Goal: Information Seeking & Learning: Understand process/instructions

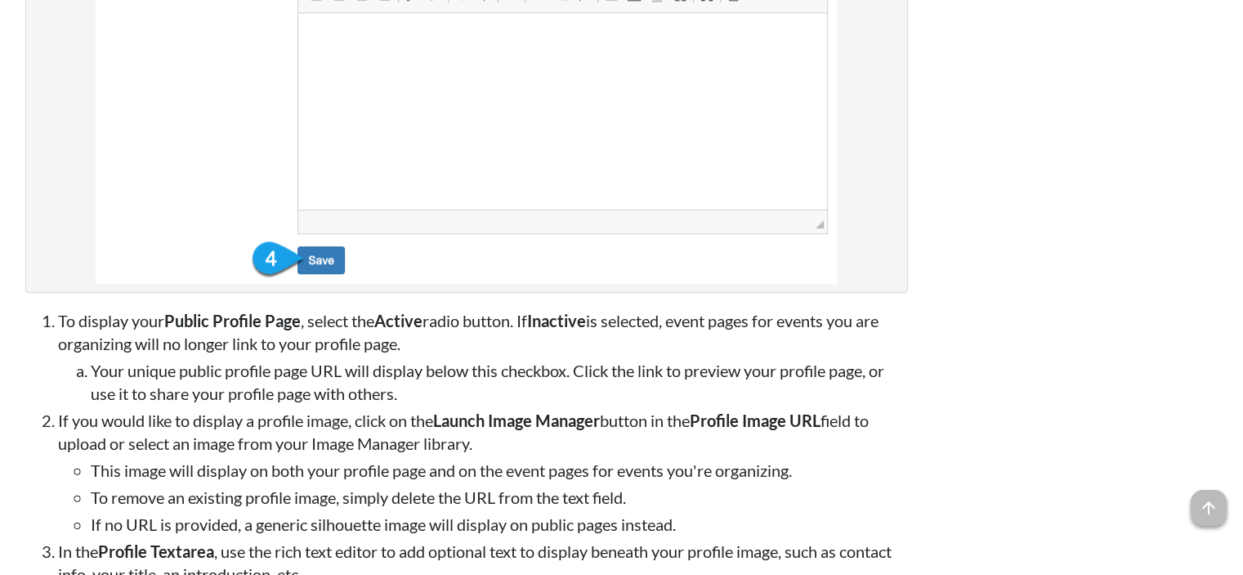
scroll to position [1880, 0]
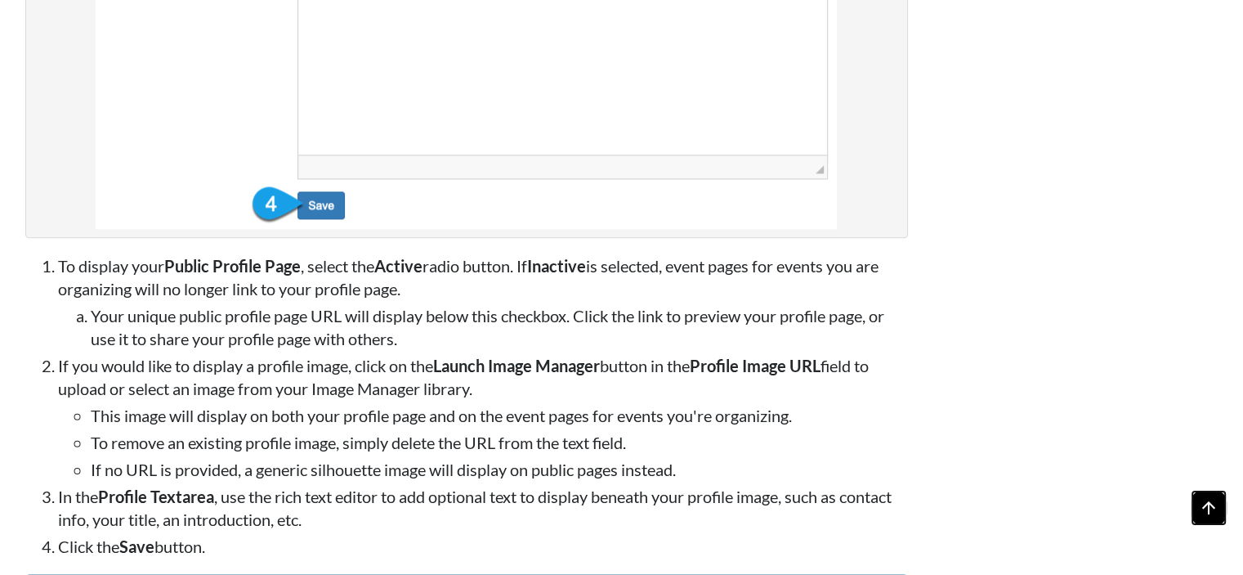
click at [1210, 506] on span "arrow_upward" at bounding box center [1209, 508] width 36 height 36
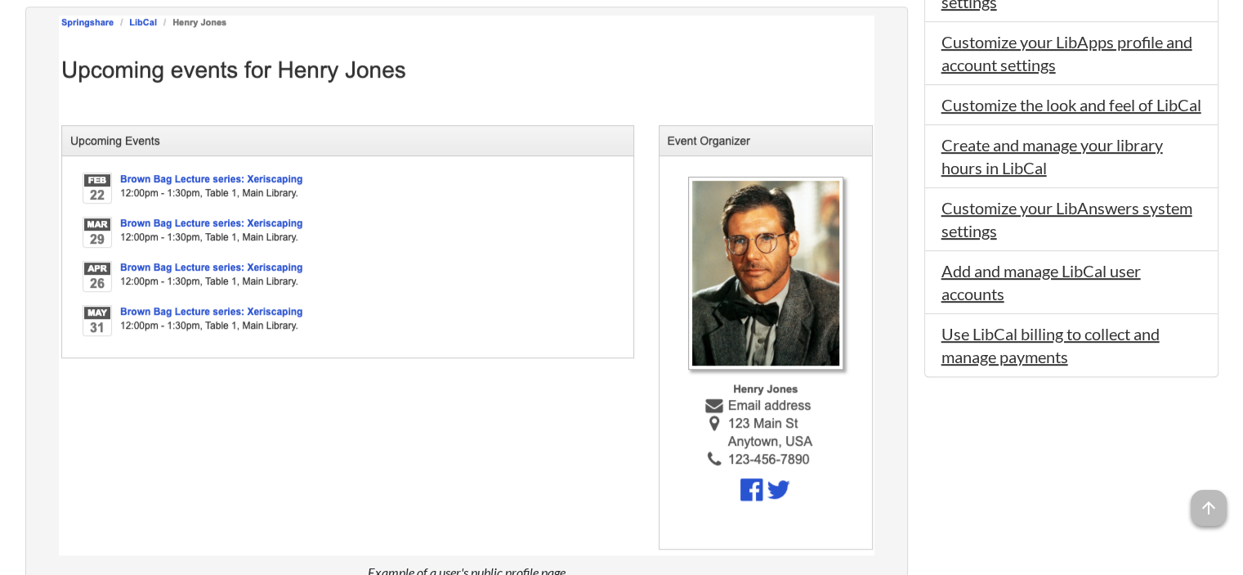
scroll to position [817, 0]
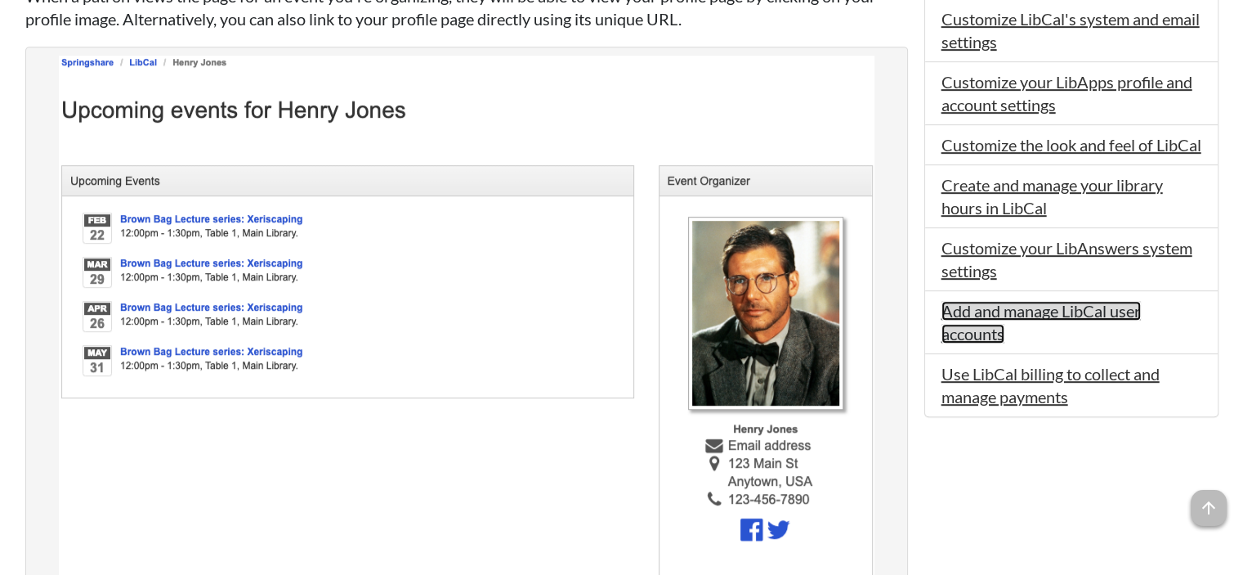
click at [1121, 333] on link "Add and manage LibCal user accounts" at bounding box center [1041, 322] width 199 height 42
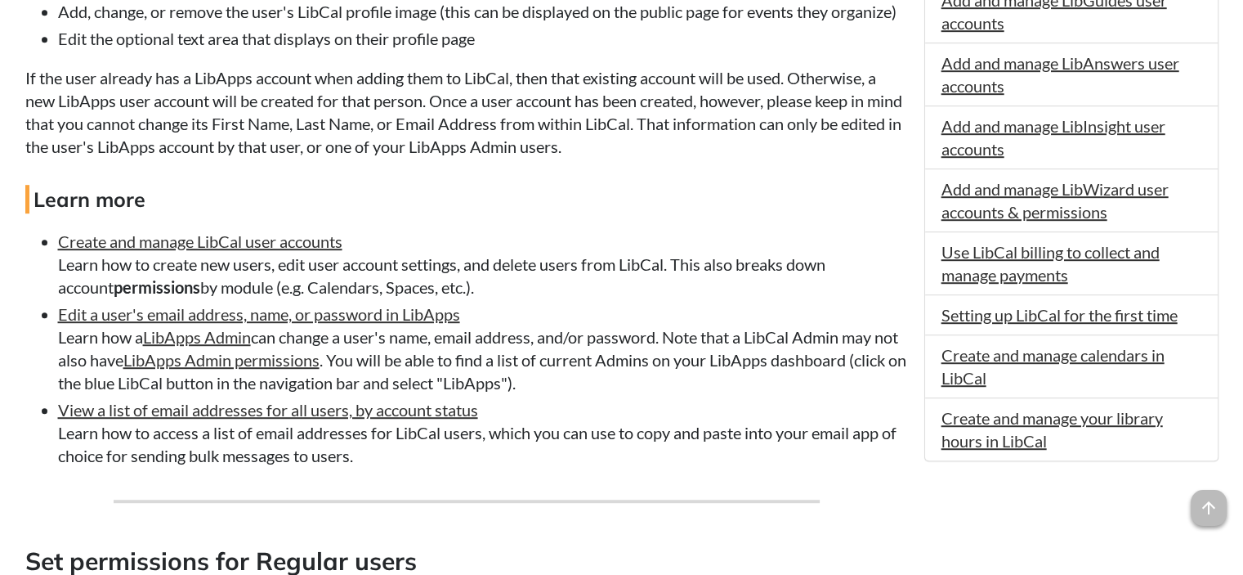
scroll to position [981, 0]
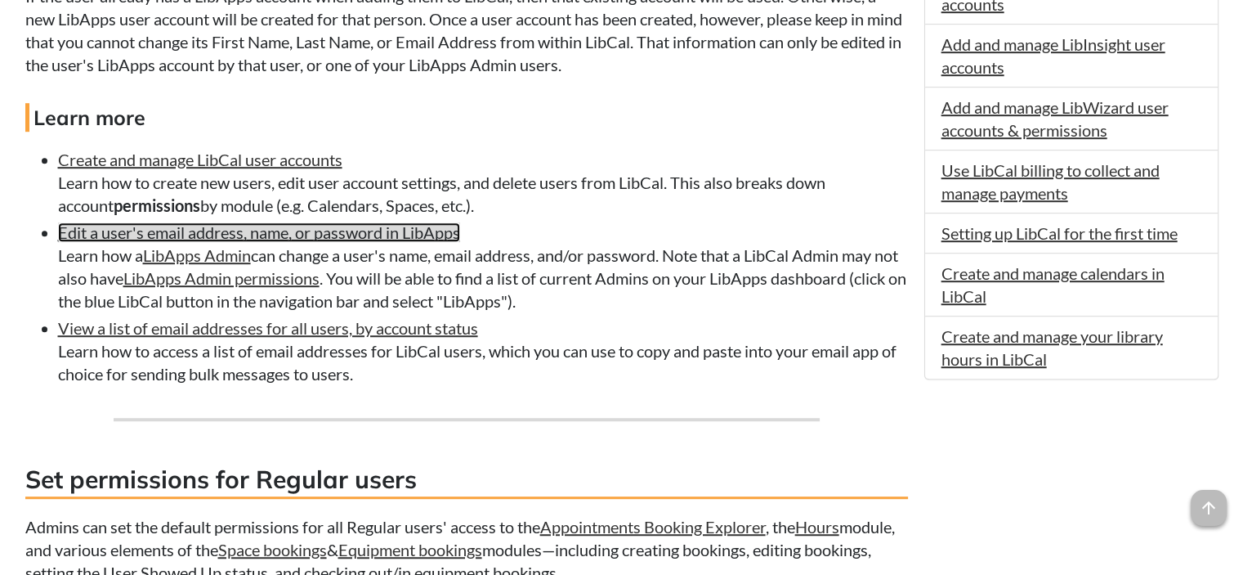
click at [229, 230] on link "Edit a user's email address, name, or password in LibApps" at bounding box center [259, 232] width 402 height 20
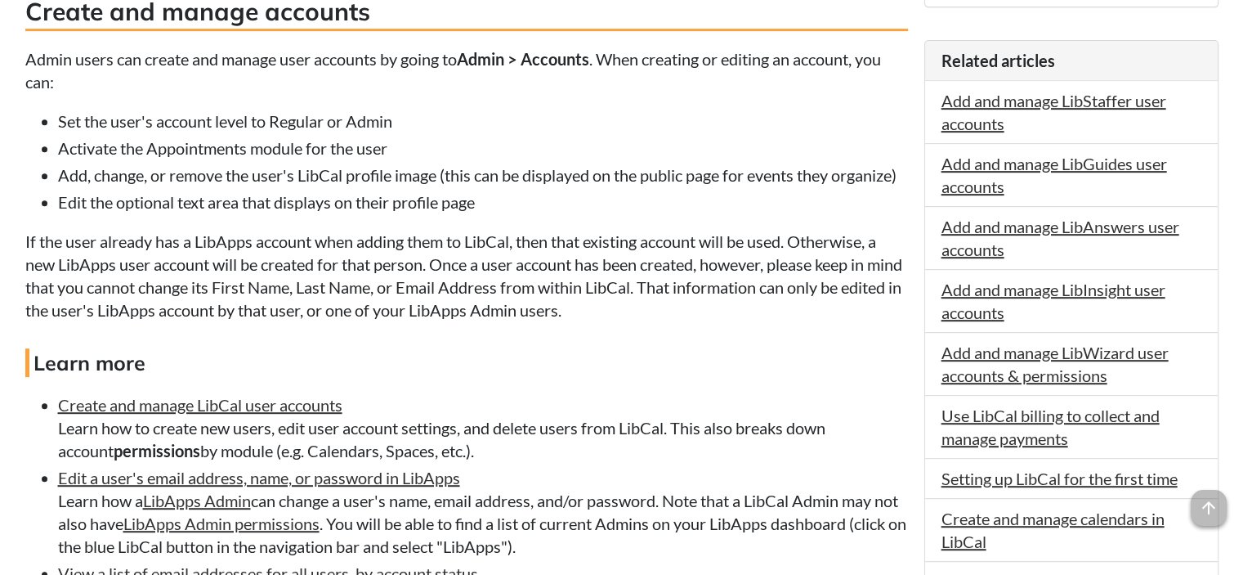
scroll to position [734, 0]
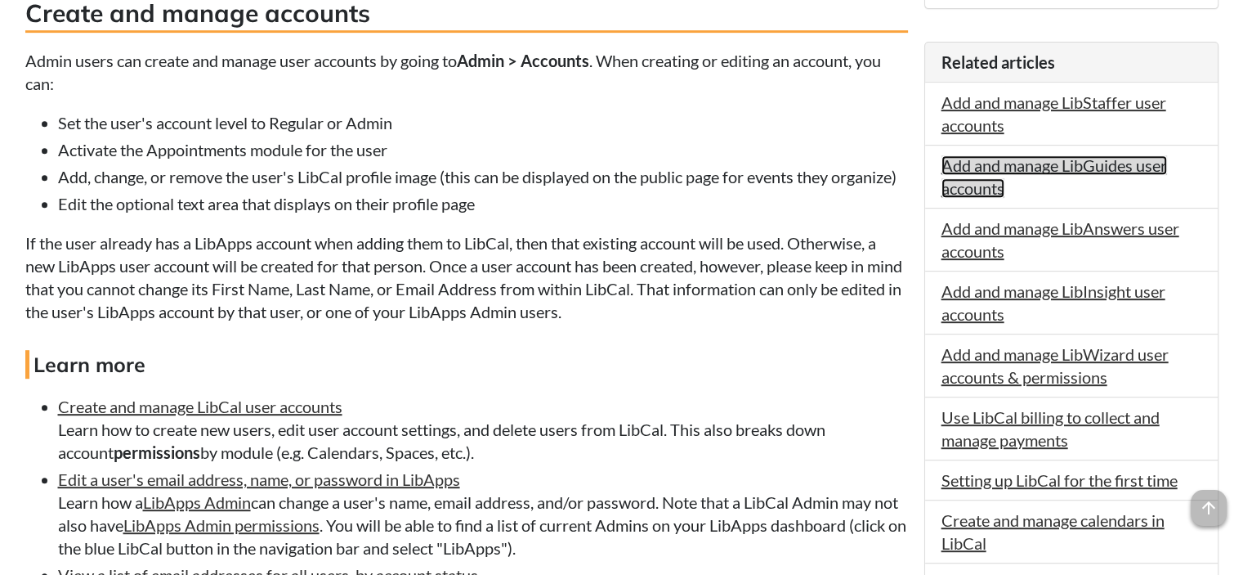
click at [1002, 159] on link "Add and manage LibGuides user accounts" at bounding box center [1055, 176] width 226 height 42
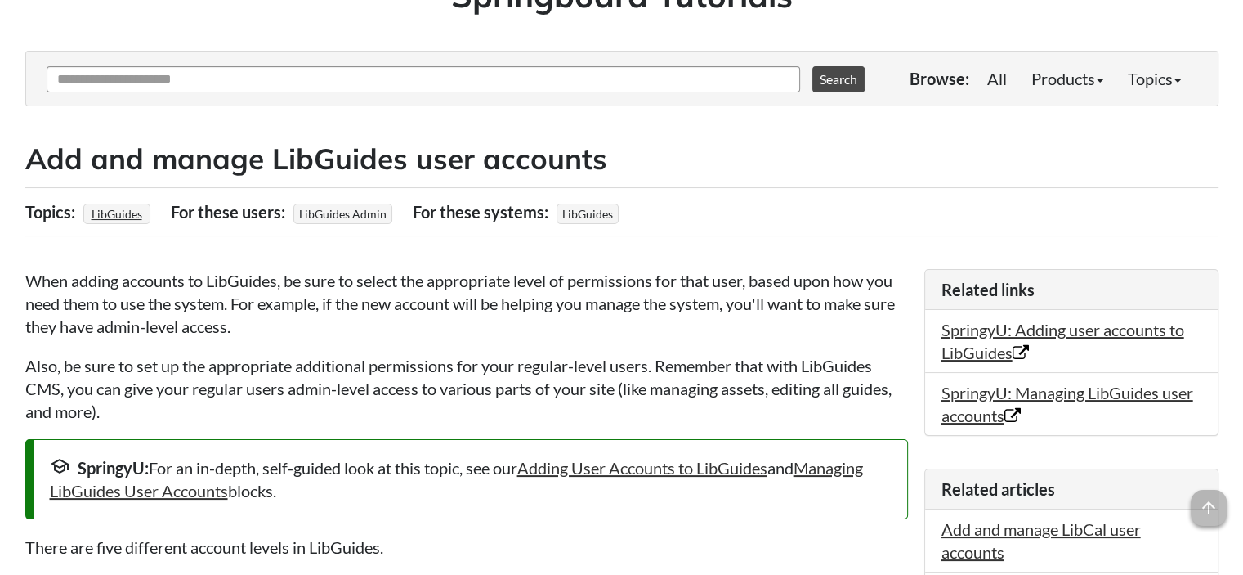
scroll to position [163, 0]
click at [1085, 74] on link "Products" at bounding box center [1067, 79] width 96 height 33
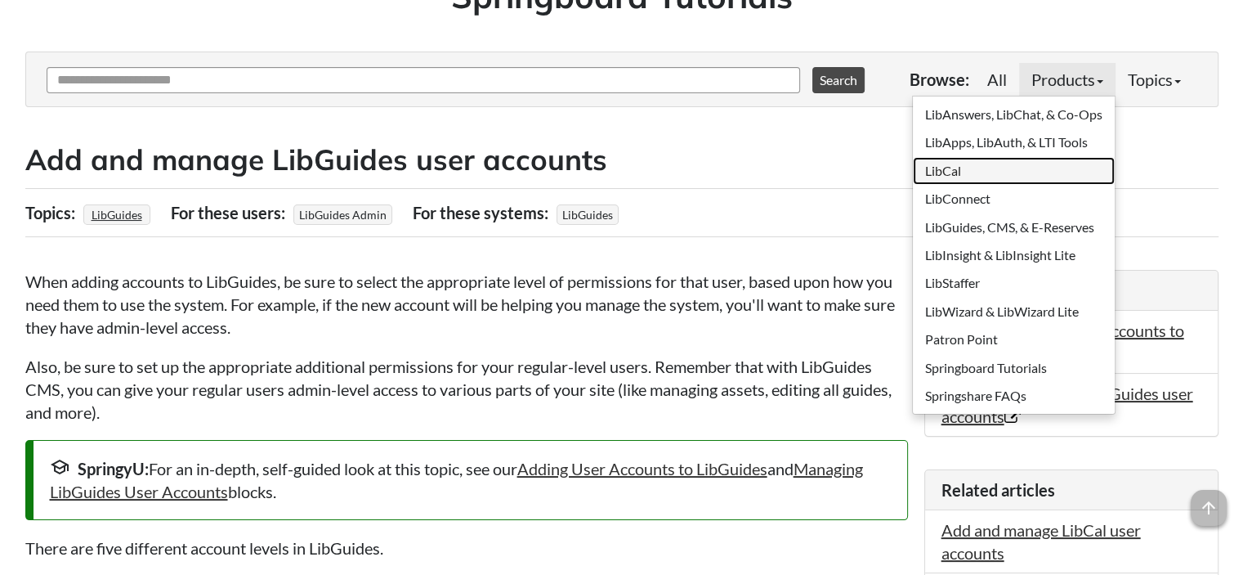
click at [948, 172] on link "LibCal" at bounding box center [1014, 171] width 202 height 28
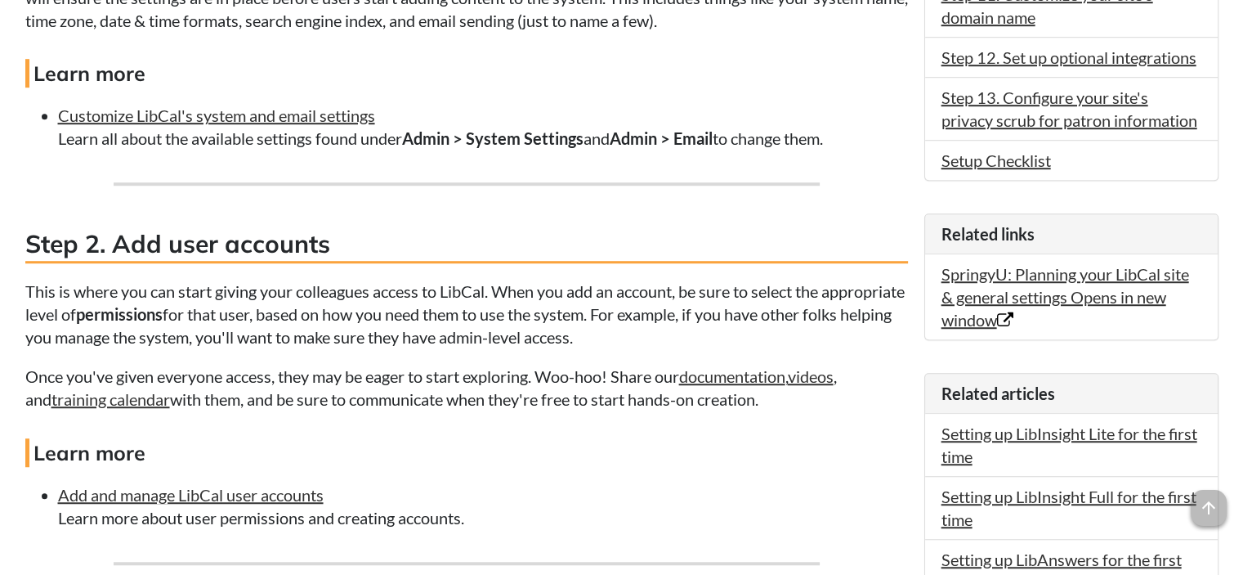
scroll to position [1144, 0]
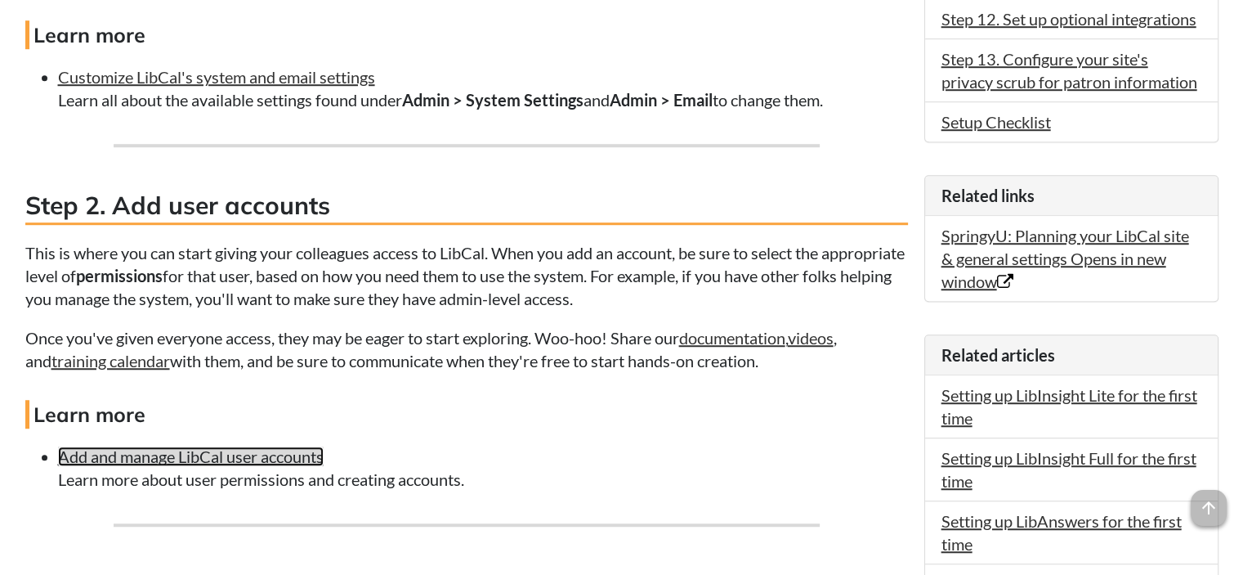
click at [254, 453] on link "Add and manage LibCal user accounts" at bounding box center [191, 456] width 266 height 20
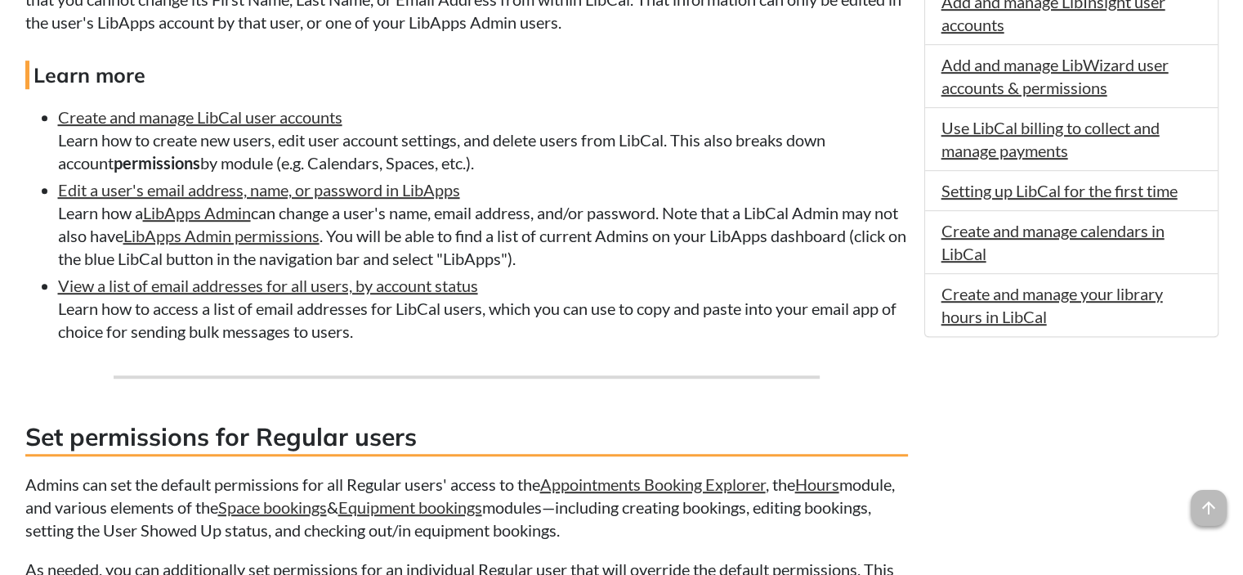
scroll to position [1062, 0]
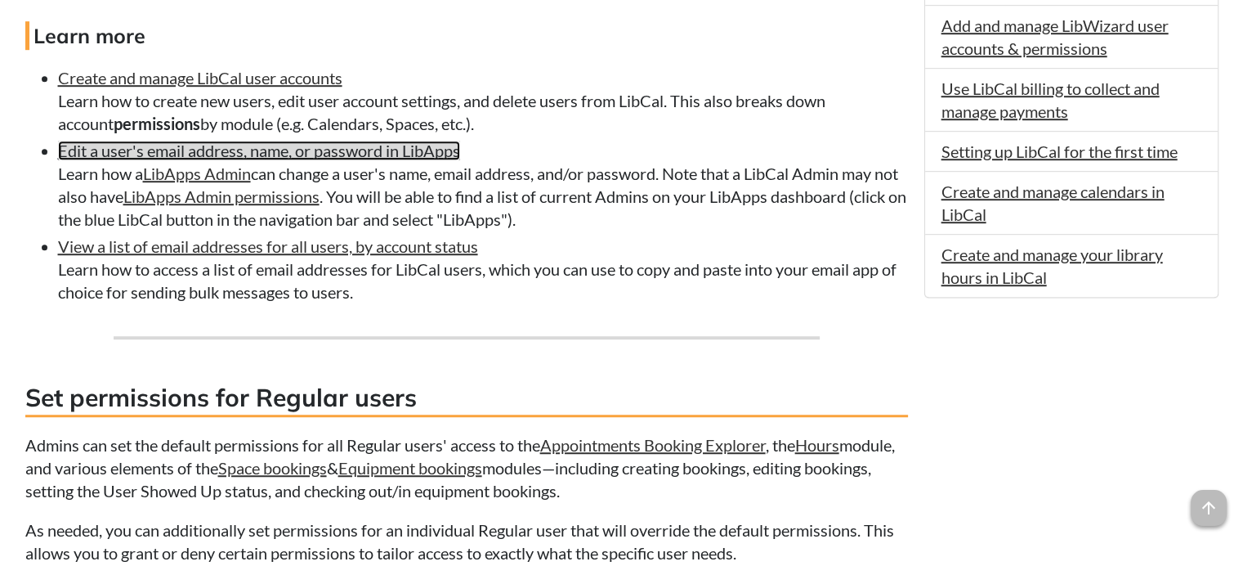
click at [180, 150] on link "Edit a user's email address, name, or password in LibApps" at bounding box center [259, 151] width 402 height 20
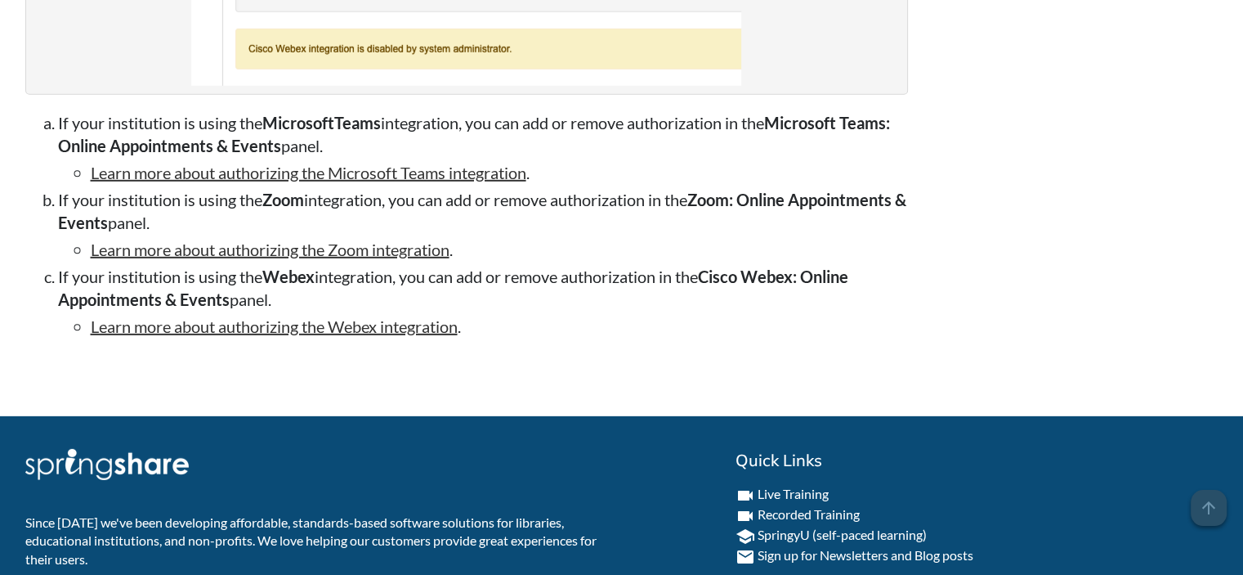
scroll to position [4985, 0]
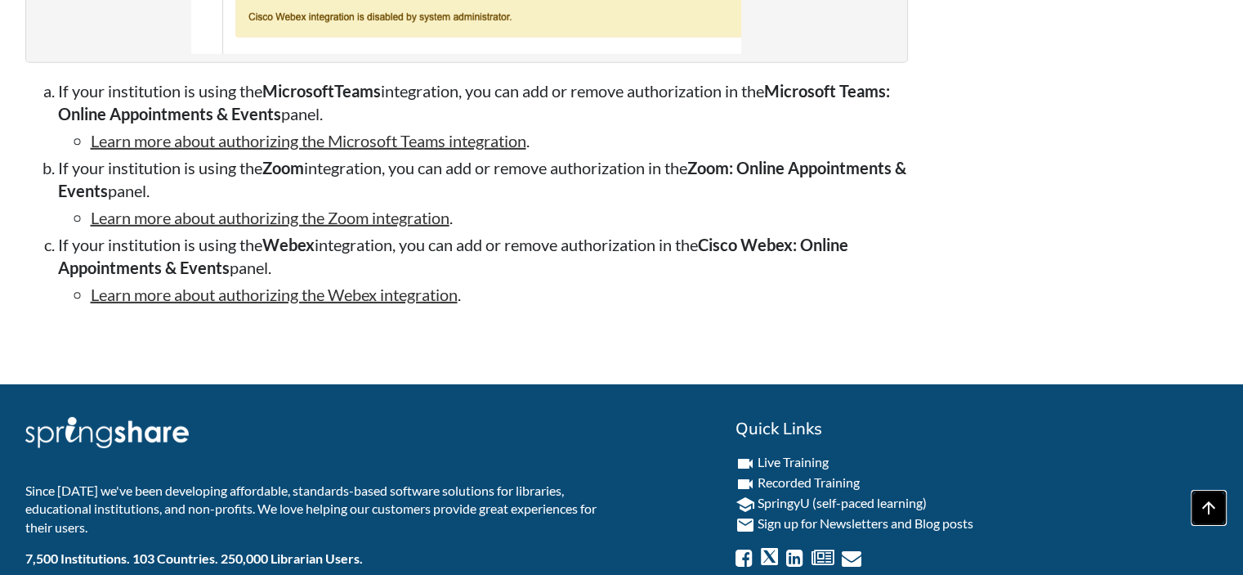
click at [1205, 502] on span "arrow_upward" at bounding box center [1209, 508] width 36 height 36
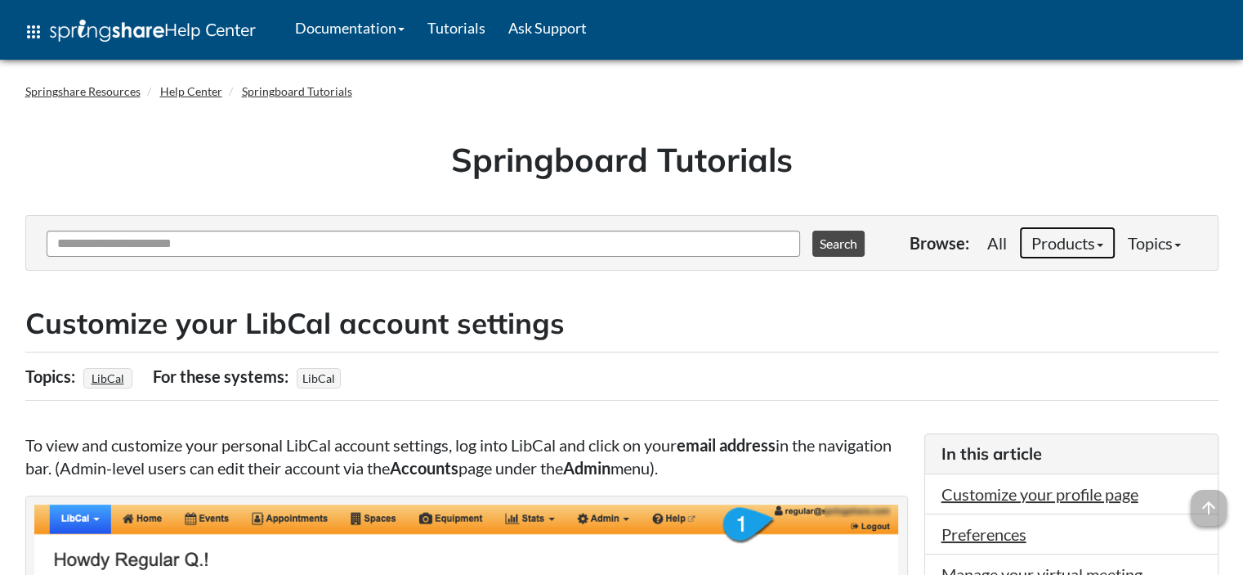
click at [1087, 242] on link "Products" at bounding box center [1067, 242] width 96 height 33
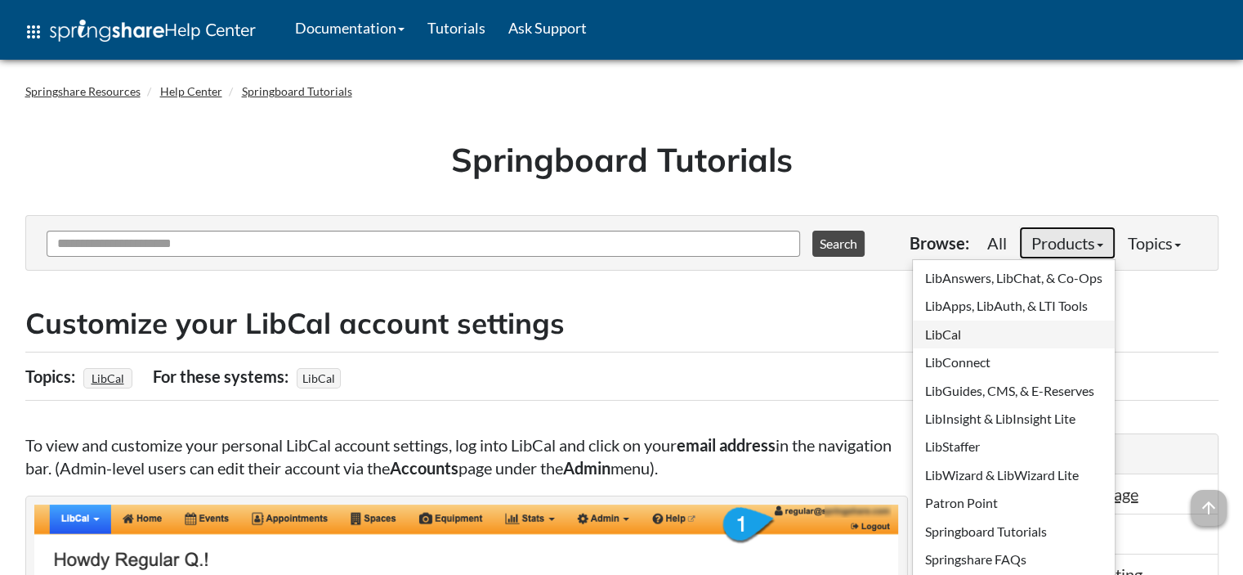
scroll to position [82, 0]
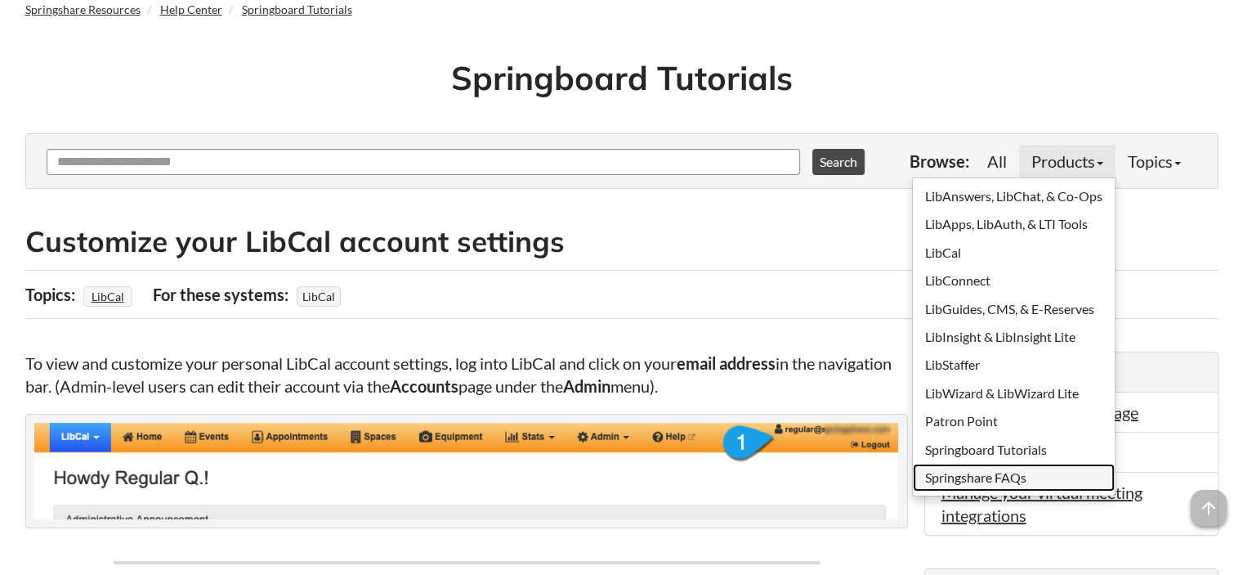
click at [1013, 476] on link "Springshare FAQs" at bounding box center [1014, 477] width 202 height 28
